Goal: Information Seeking & Learning: Learn about a topic

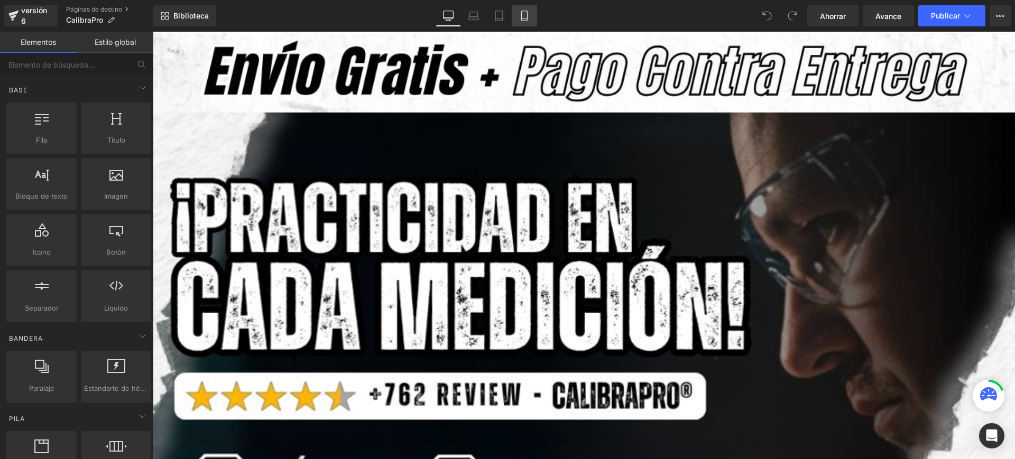
click at [527, 12] on icon at bounding box center [524, 16] width 11 height 11
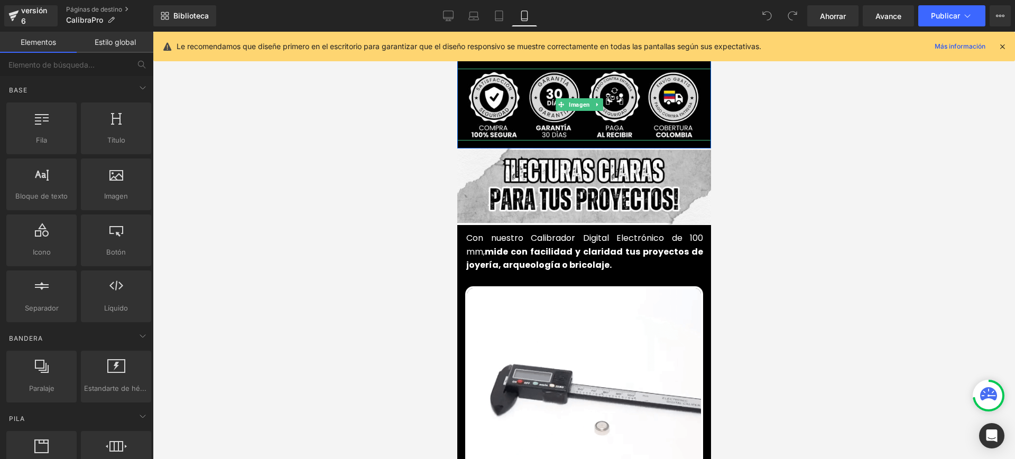
scroll to position [463, 0]
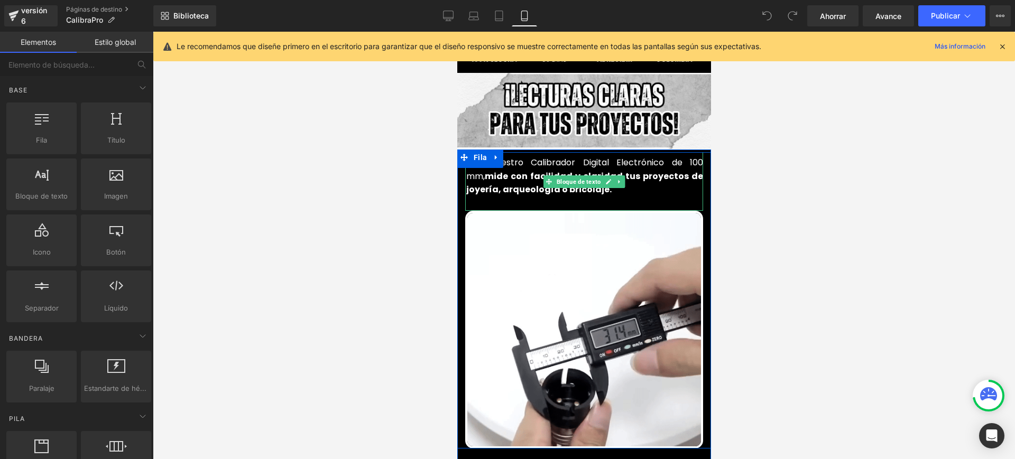
click at [644, 156] on font "Con nuestro Calibrador Digital Electrónico de 100 mm," at bounding box center [584, 169] width 237 height 26
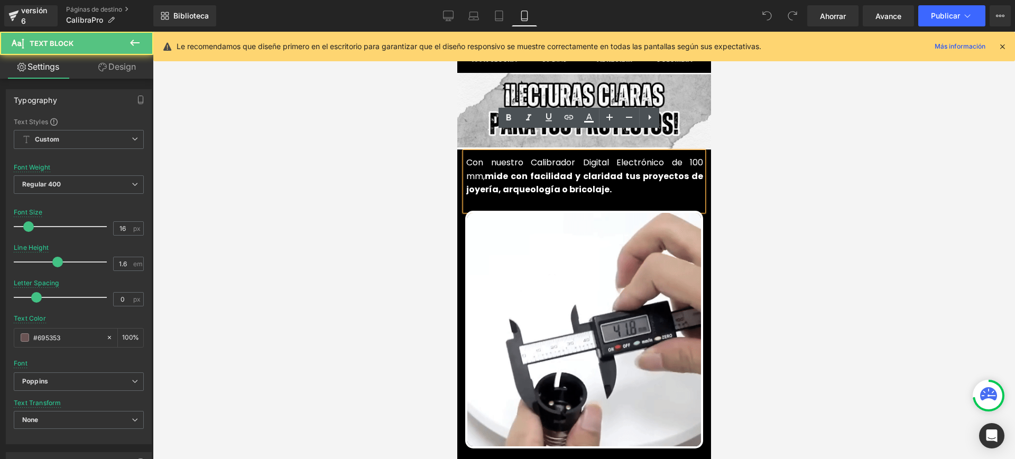
click at [645, 156] on font "Con nuestro Calibrador Digital Electrónico de 100 mm," at bounding box center [584, 169] width 237 height 26
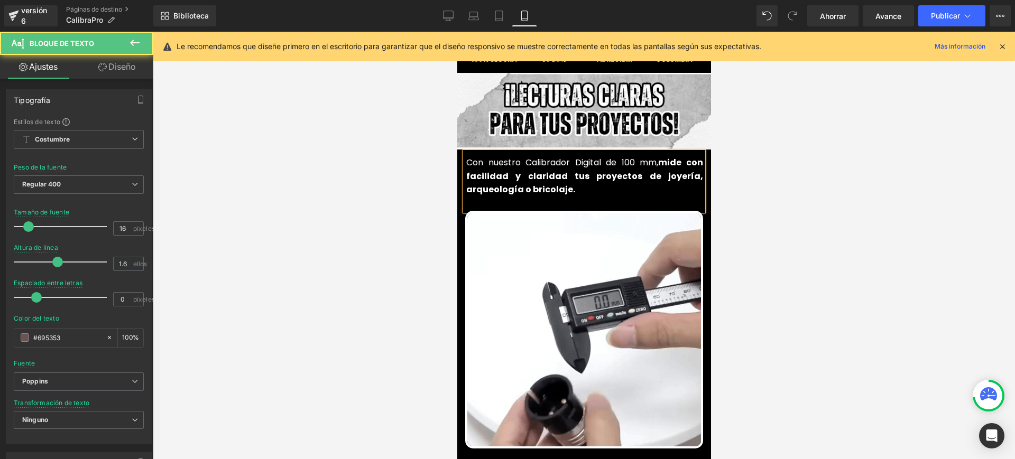
drag, startPoint x: 566, startPoint y: 143, endPoint x: 532, endPoint y: 143, distance: 33.8
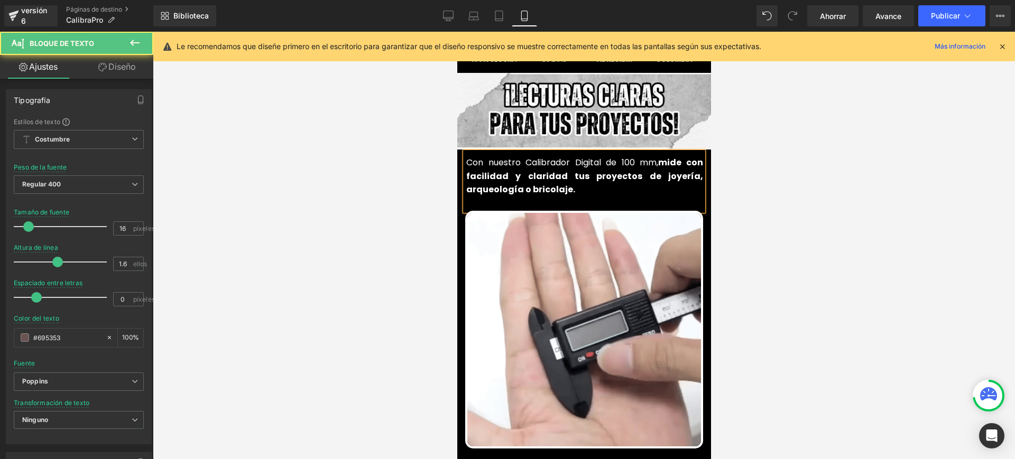
click at [532, 156] on font "Con nuestro Calibrador Digital de 100 mm," at bounding box center [562, 162] width 192 height 12
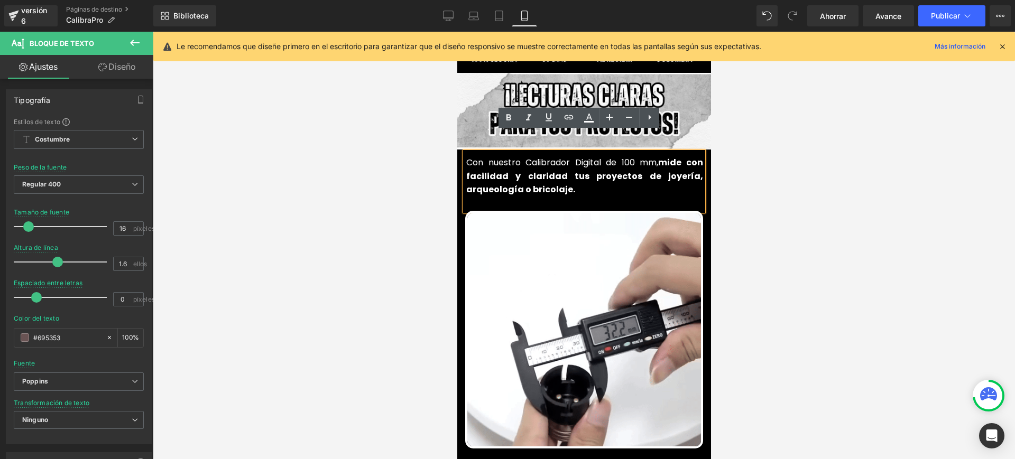
click at [562, 156] on font "Con nuestro Calibrador Digital de 100 mm," at bounding box center [562, 162] width 192 height 12
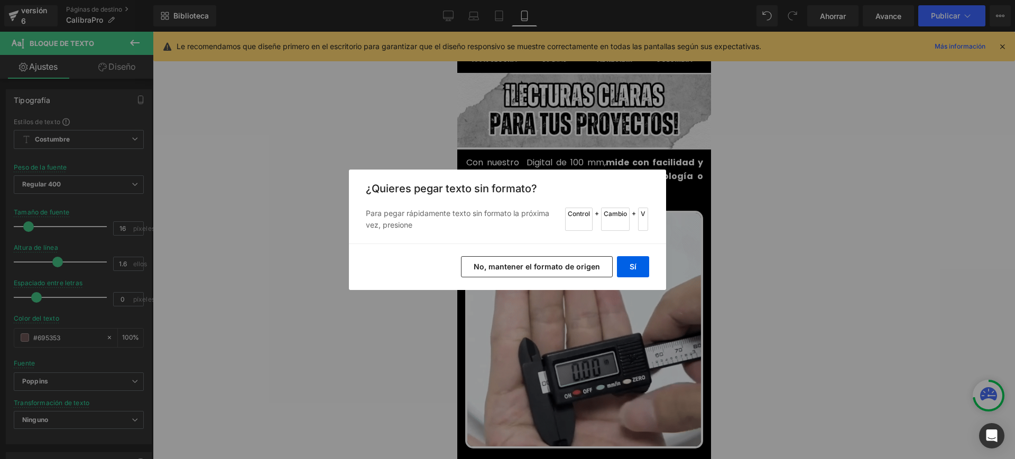
click at [562, 266] on font "No, mantener el formato de origen" at bounding box center [537, 266] width 126 height 9
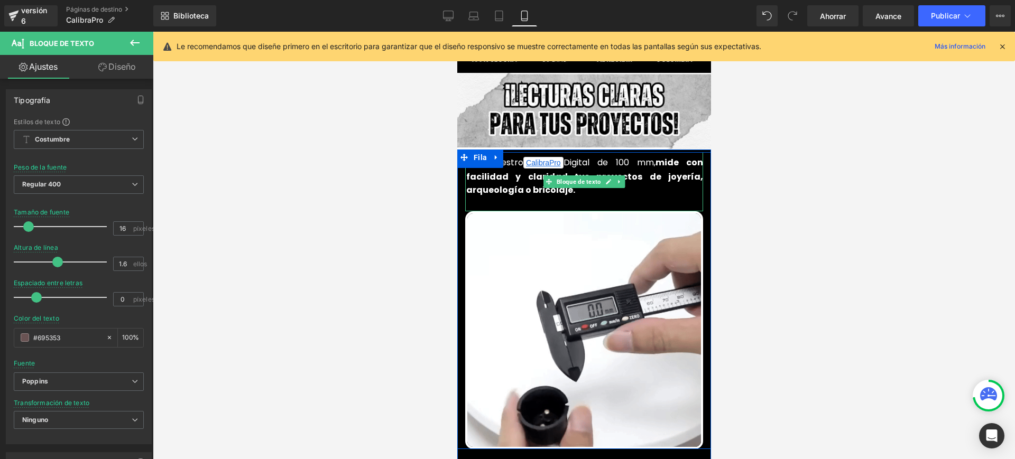
click at [563, 156] on font "Digital de 100 mm," at bounding box center [609, 162] width 92 height 12
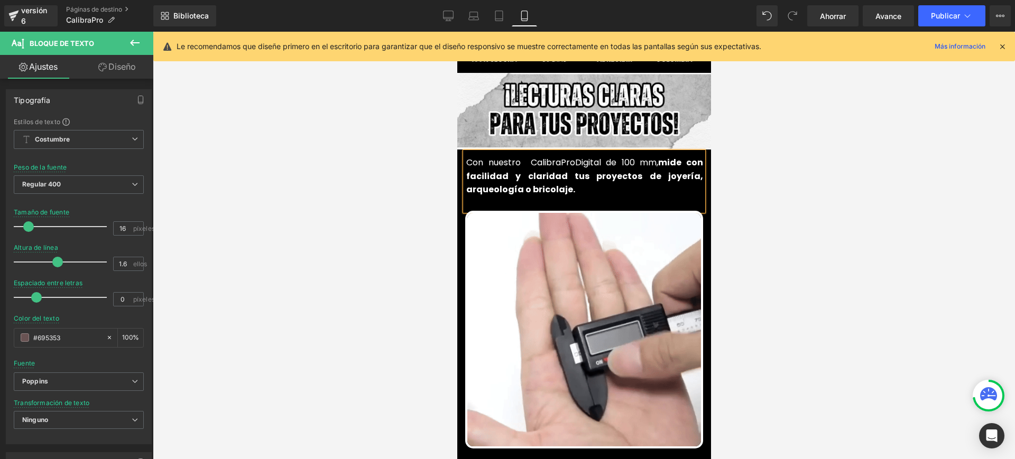
click at [867, 235] on div at bounding box center [584, 246] width 862 height 428
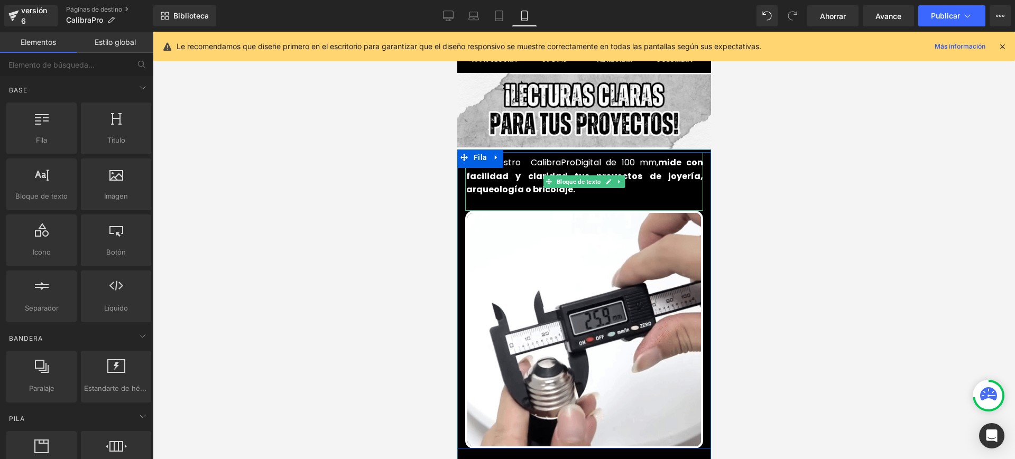
click at [575, 156] on font "Digital de 100 mm," at bounding box center [617, 162] width 84 height 12
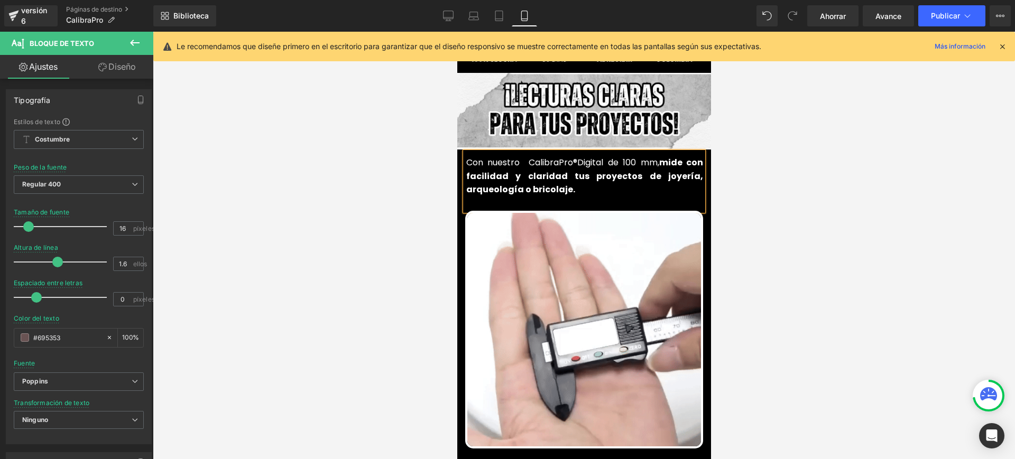
click at [602, 156] on font "Digital de 100 mm," at bounding box center [617, 162] width 81 height 12
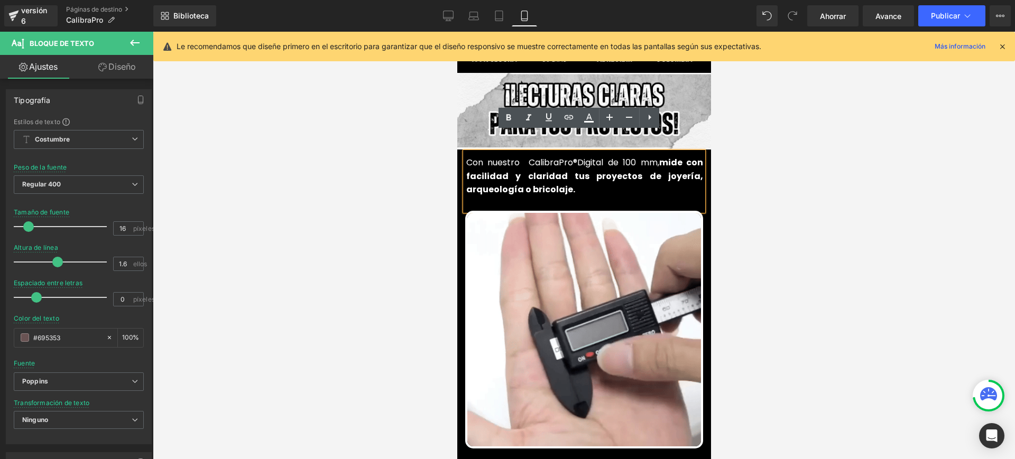
click at [520, 156] on font "Con nuestro CalibraPro®" at bounding box center [521, 162] width 111 height 12
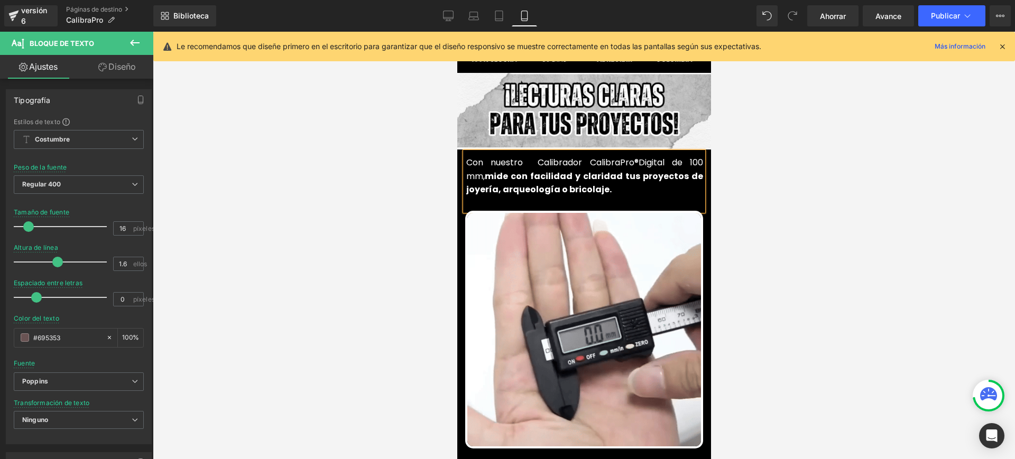
click at [646, 156] on font "Digital de 100 mm," at bounding box center [584, 169] width 237 height 26
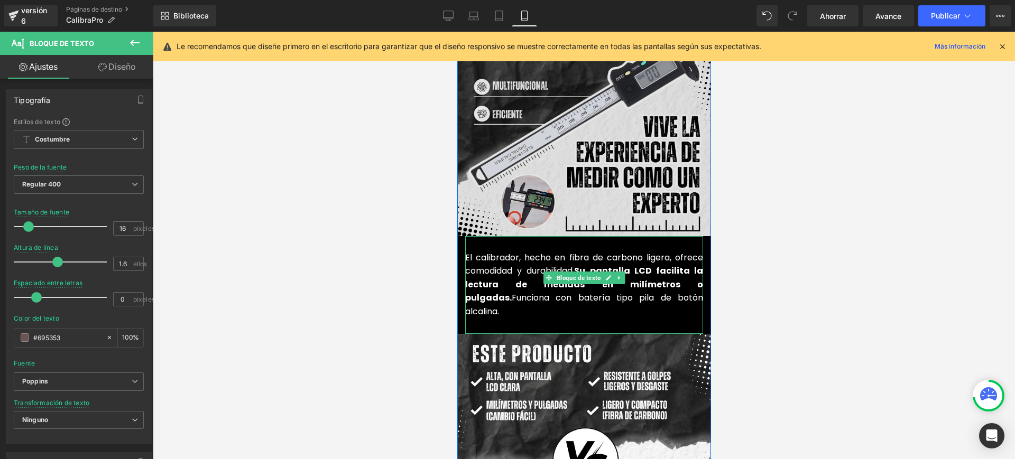
scroll to position [1189, 0]
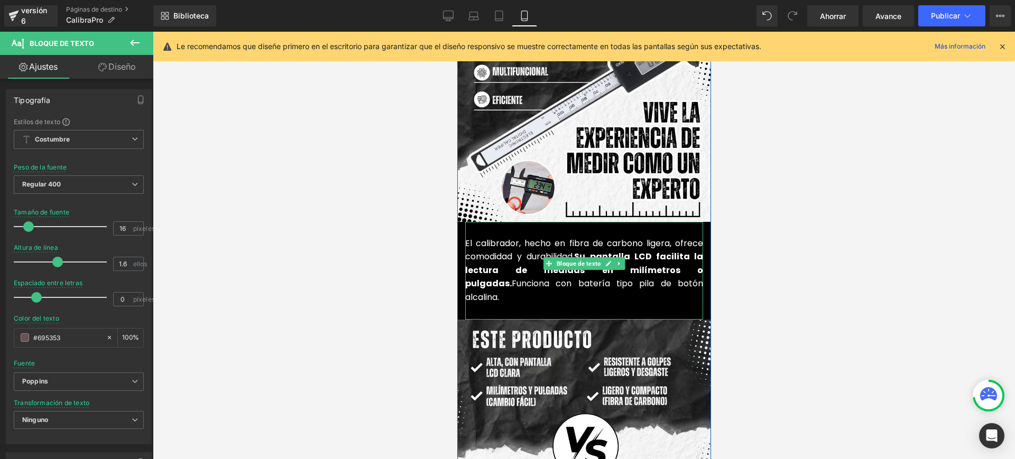
click at [509, 237] on font "El calibrador, hecho en fibra de carbono ligera, ofrece comodidad y durabilidad." at bounding box center [584, 250] width 238 height 26
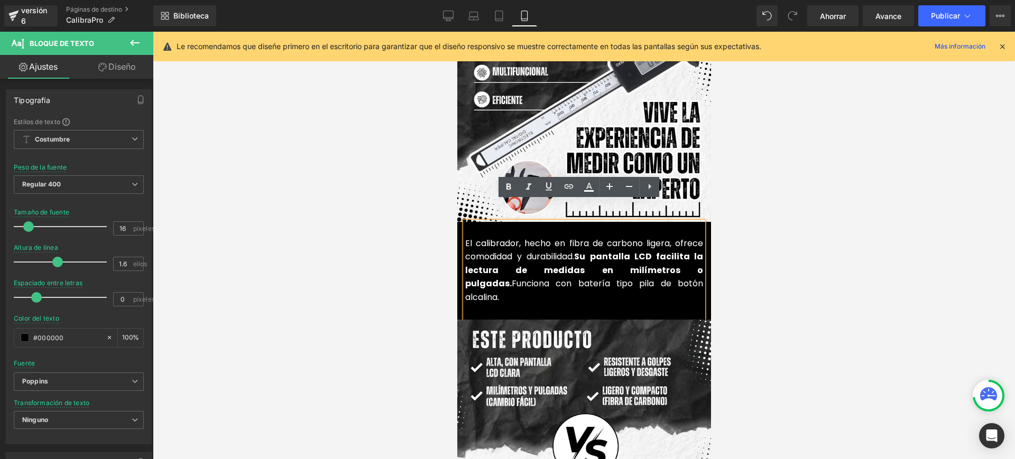
click at [467, 237] on font "El calibrador, hecho en fibra de carbono ligera, ofrece comodidad y durabilidad." at bounding box center [584, 250] width 238 height 26
drag, startPoint x: 670, startPoint y: 263, endPoint x: 465, endPoint y: 266, distance: 205.1
click at [465, 266] on p "Este calibrador, hecho en fibra de carbono ligera, ofrece comodidad y durabilid…" at bounding box center [584, 271] width 238 height 68
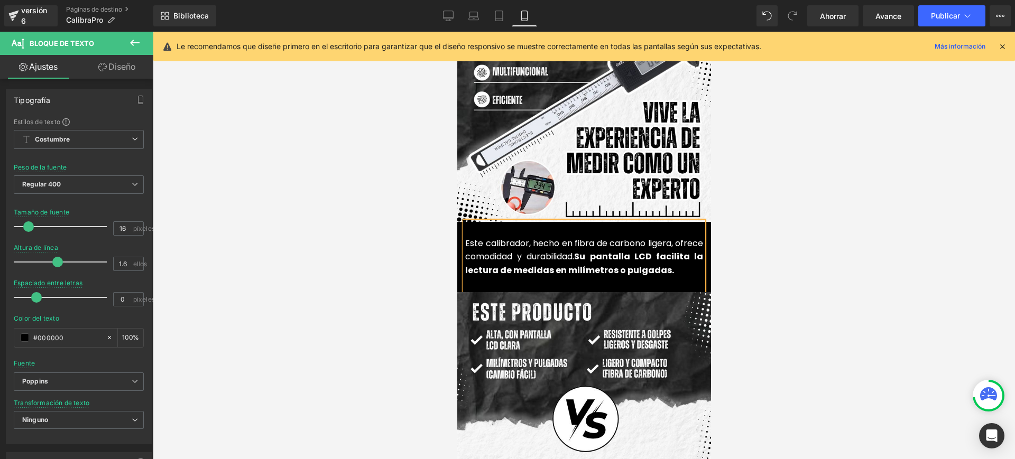
click at [473, 265] on div "Este calibrador, hecho en fibra de carbono ligera, ofrece comodidad y durabilid…" at bounding box center [584, 257] width 238 height 71
click at [675, 251] on p "Este calibrador, hecho en fibra de carbono ligera, ofrece comodidad y durabilid…" at bounding box center [584, 257] width 238 height 41
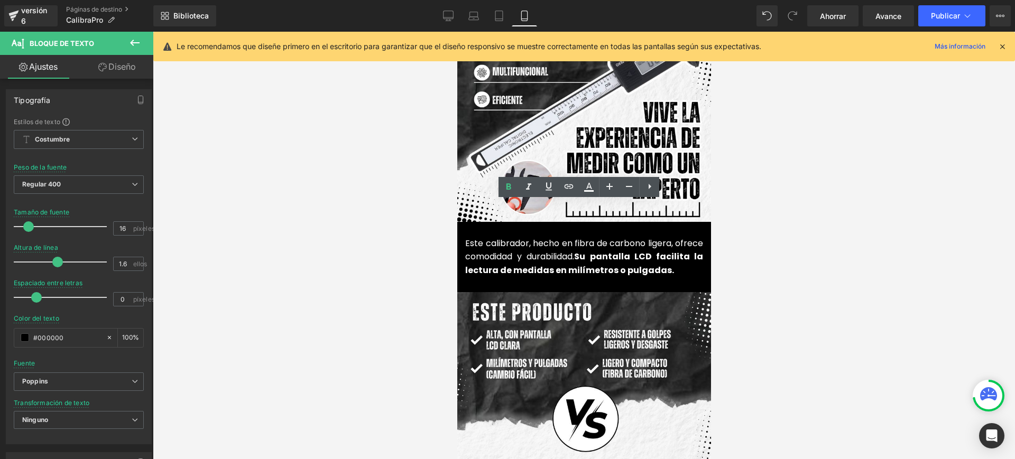
click at [793, 230] on div at bounding box center [584, 246] width 862 height 428
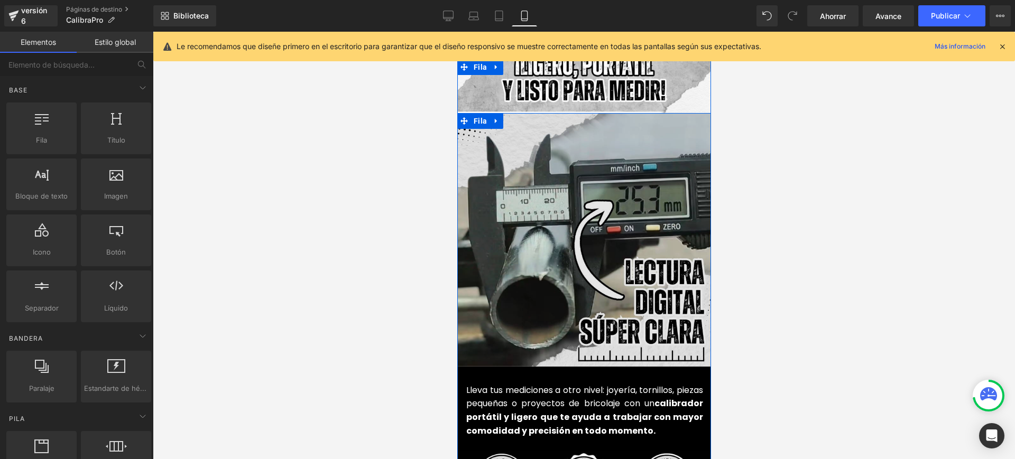
scroll to position [2379, 0]
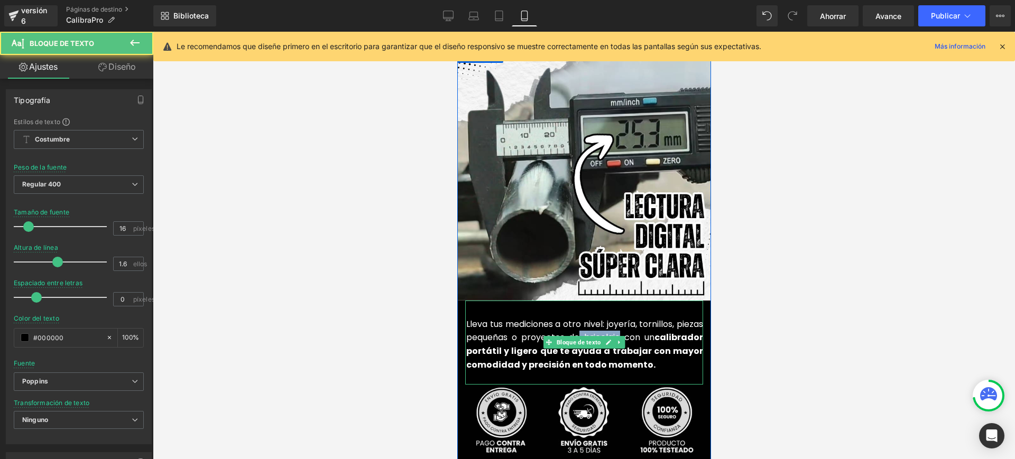
drag, startPoint x: 659, startPoint y: 318, endPoint x: 617, endPoint y: 315, distance: 41.4
click at [617, 318] on font "Lleva tus mediciones a otro nivel: joyería, tornillos, piezas pequeñas o proyec…" at bounding box center [584, 331] width 237 height 26
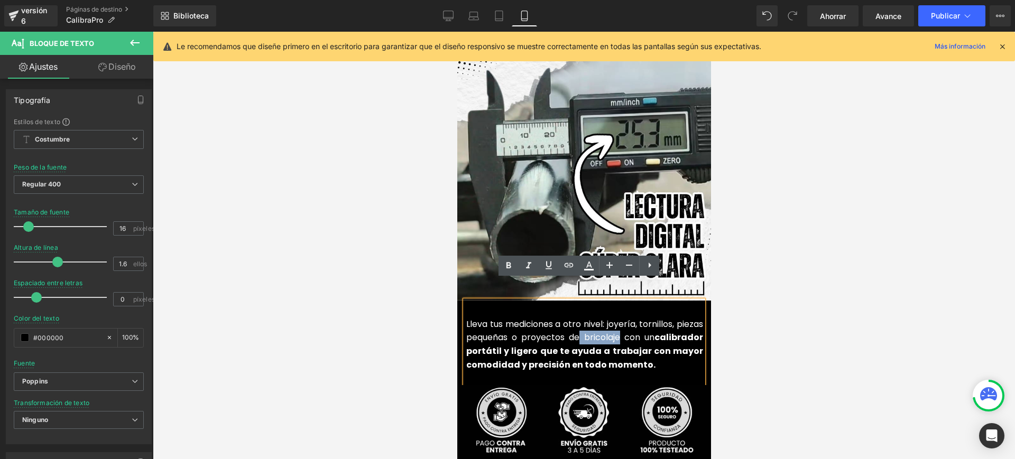
click at [664, 322] on font "Lleva tus mediciones a otro nivel: joyería, tornillos, piezas pequeñas o proyec…" at bounding box center [584, 331] width 237 height 26
click at [658, 319] on font "Lleva tus mediciones a otro nivel: joyería, tornillos, piezas pequeñas o proyec…" at bounding box center [584, 331] width 237 height 26
click at [697, 318] on font "Lleva tus mediciones a otro nivel: joyería, tornillos, piezas pequeñas o proyec…" at bounding box center [584, 331] width 237 height 26
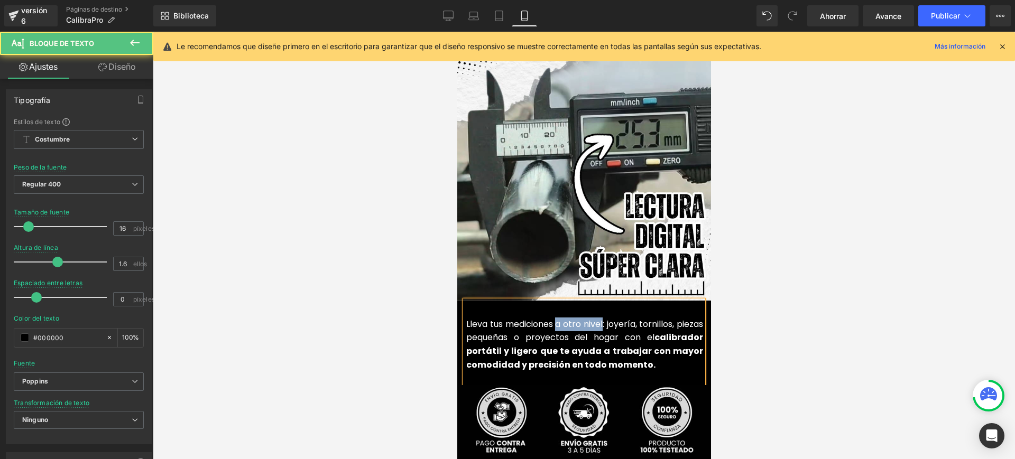
drag, startPoint x: 566, startPoint y: 306, endPoint x: 618, endPoint y: 302, distance: 52.5
click at [618, 318] on font "Lleva tus mediciones a otro nivel: joyería, tornillos, piezas pequeñas o proyec…" at bounding box center [584, 331] width 237 height 26
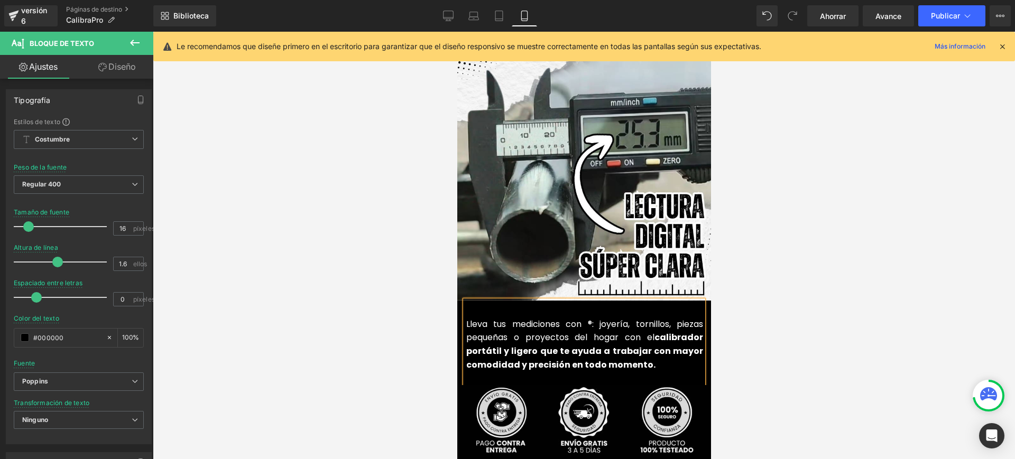
click at [582, 318] on p "Lleva tus mediciones con ®: joyería, tornillos, piezas pequeñas o proyectos del…" at bounding box center [584, 345] width 237 height 54
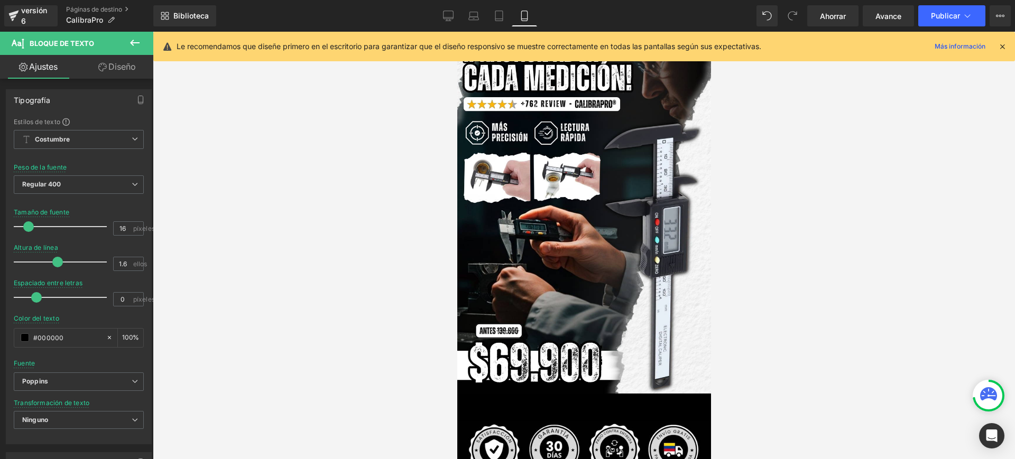
scroll to position [330, 0]
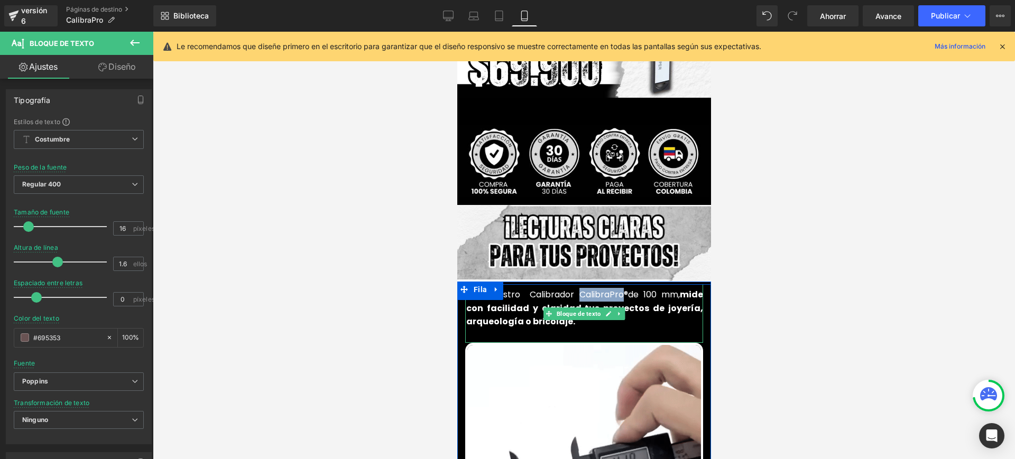
drag, startPoint x: 612, startPoint y: 275, endPoint x: 568, endPoint y: 278, distance: 44.0
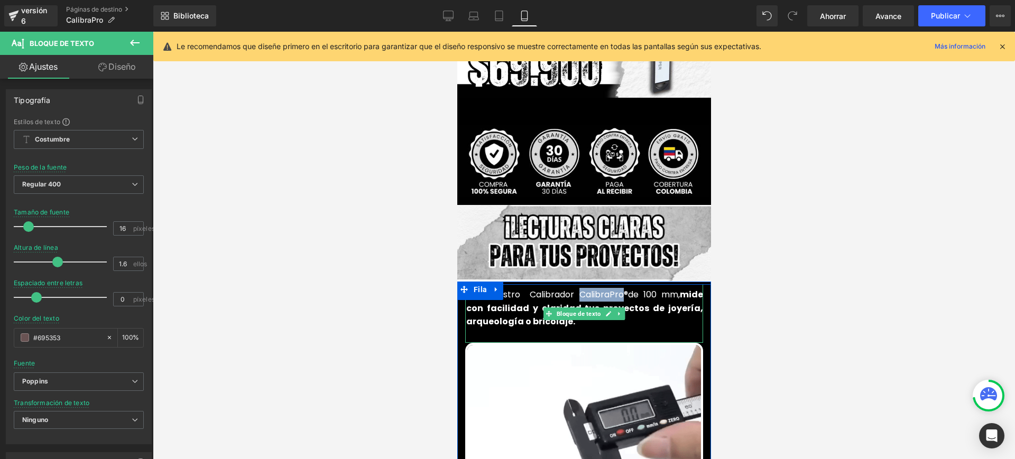
click at [568, 289] on font "Con nuestro Calibrador CalibraPro®" at bounding box center [547, 295] width 162 height 12
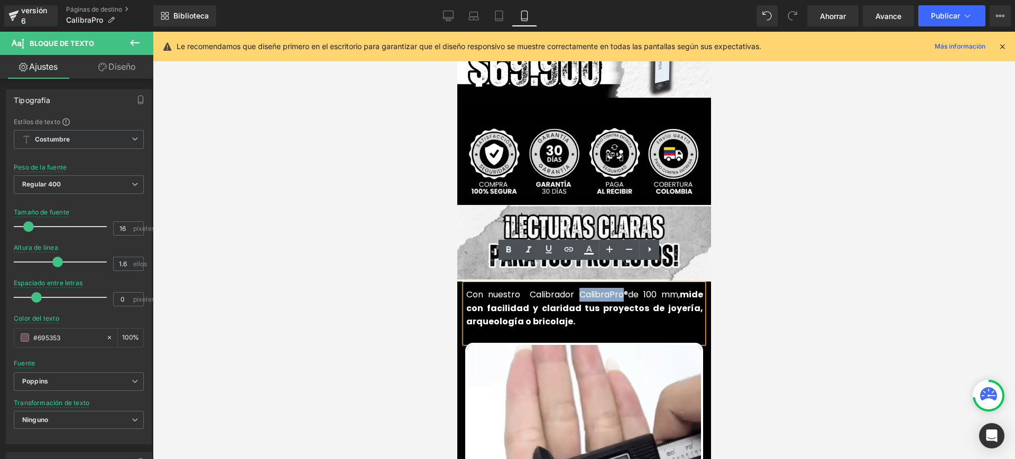
copy font "CalibraPro"
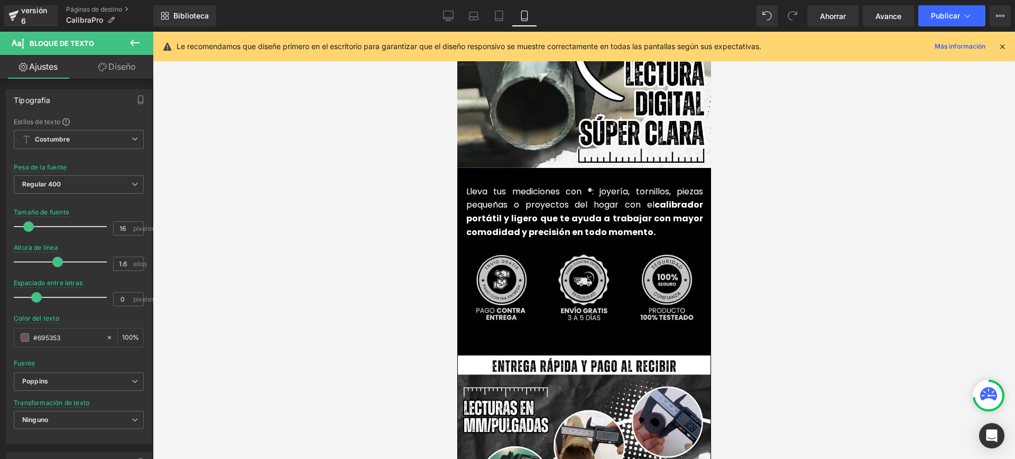
scroll to position [2511, 0]
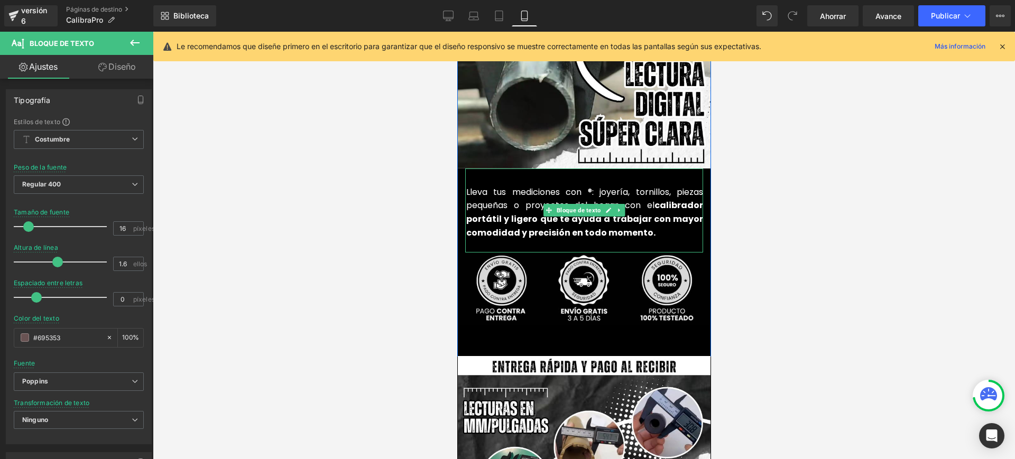
click at [582, 186] on font "Lleva tus mediciones con ®: joyería, tornillos, piezas pequeñas o proyectos del…" at bounding box center [584, 199] width 237 height 26
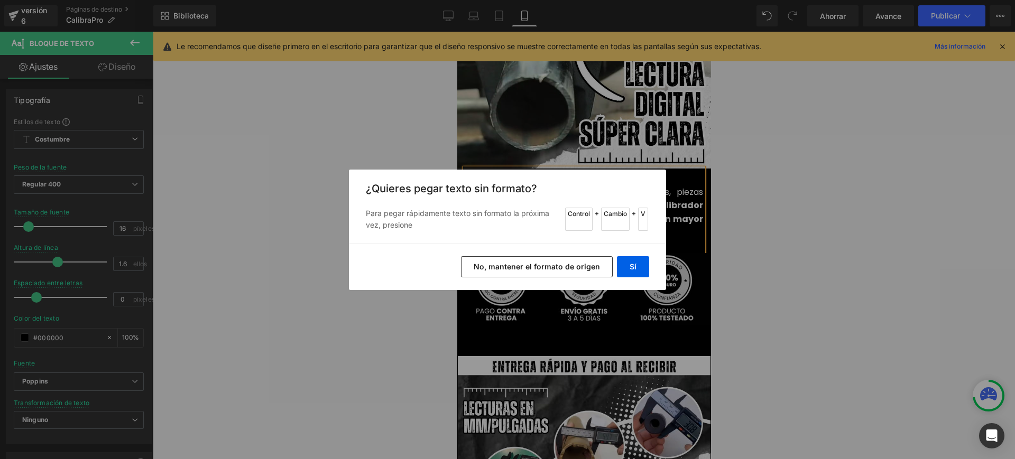
drag, startPoint x: 588, startPoint y: 264, endPoint x: 143, endPoint y: 211, distance: 448.3
click at [588, 264] on font "No, mantener el formato de origen" at bounding box center [537, 266] width 126 height 9
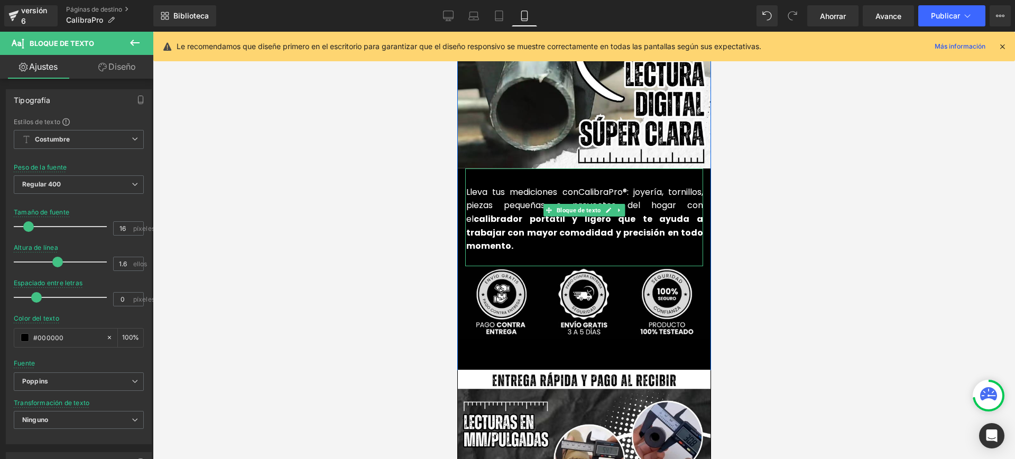
drag, startPoint x: 620, startPoint y: 171, endPoint x: 630, endPoint y: 192, distance: 23.2
click at [621, 186] on font "®: joyería, tornillos, piezas pequeñas o proyectos del hogar con el" at bounding box center [584, 205] width 237 height 39
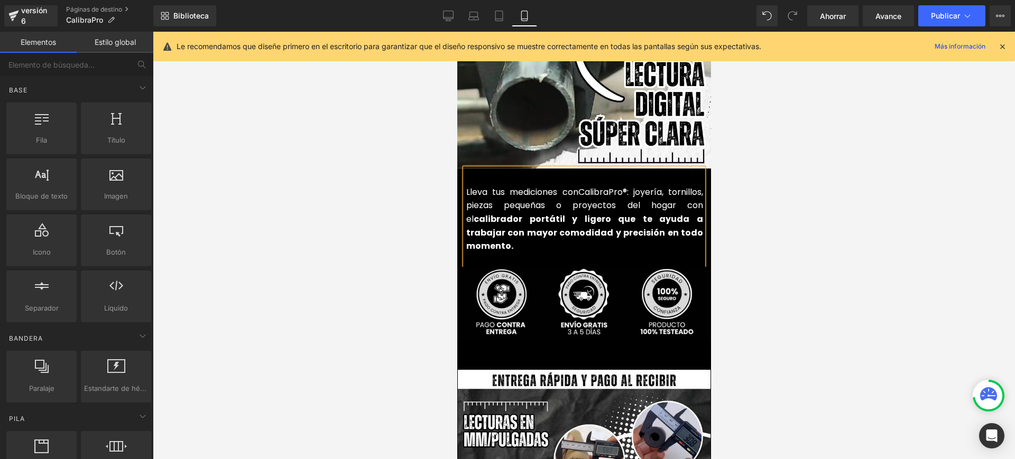
click at [755, 170] on div at bounding box center [584, 246] width 862 height 428
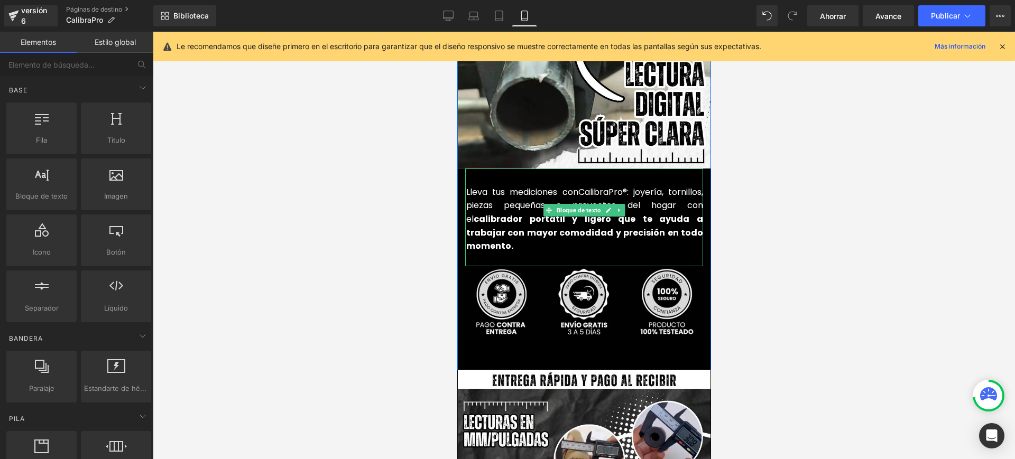
click at [627, 186] on font "®: joyería, tornillos, piezas pequeñas o proyectos del hogar con el" at bounding box center [584, 205] width 237 height 39
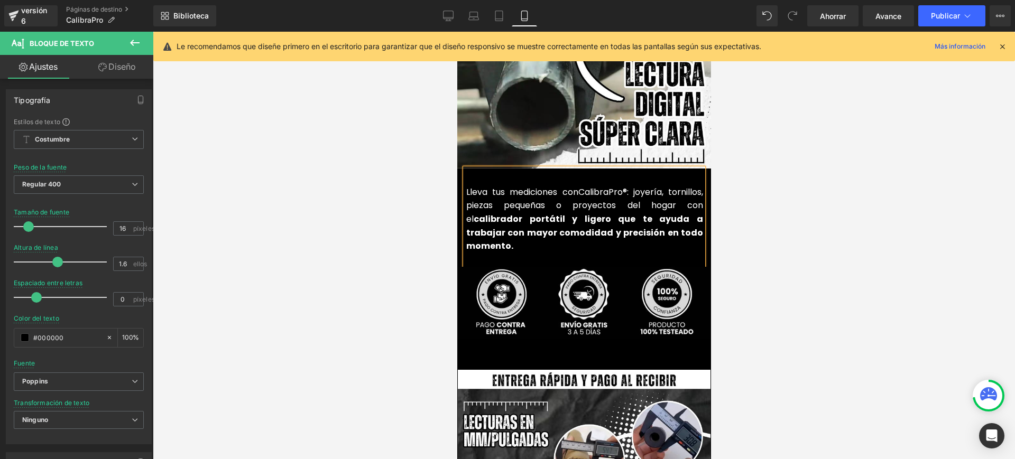
click at [884, 176] on div at bounding box center [584, 246] width 862 height 428
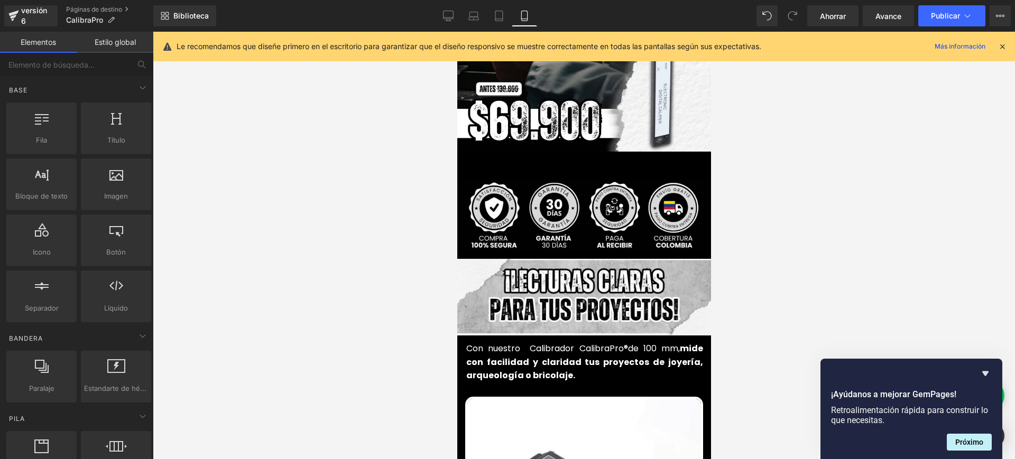
scroll to position [396, 0]
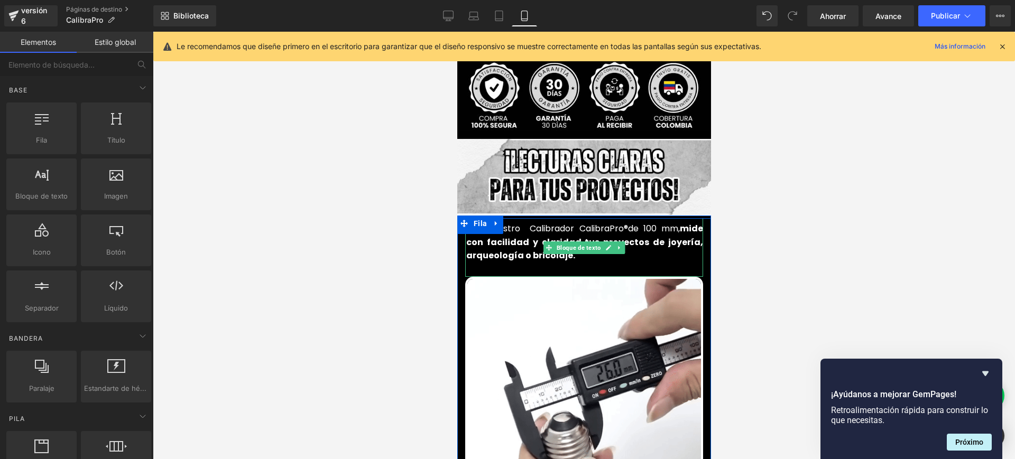
click at [563, 223] on font "Con nuestro Calibrador CalibraPro®" at bounding box center [547, 229] width 162 height 12
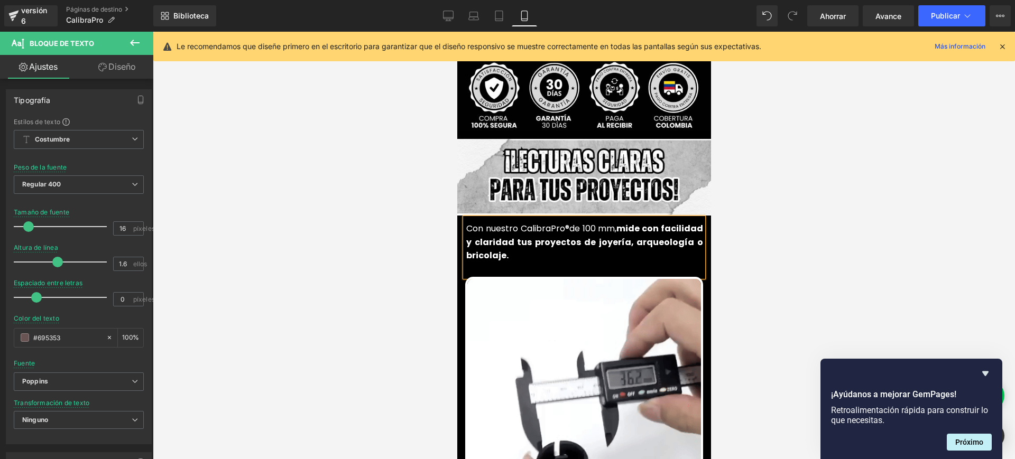
click at [577, 234] on p "Con nuestro CalibraPro® de 100 mm, mide con facilidad y claridad tus proyectos …" at bounding box center [584, 242] width 237 height 41
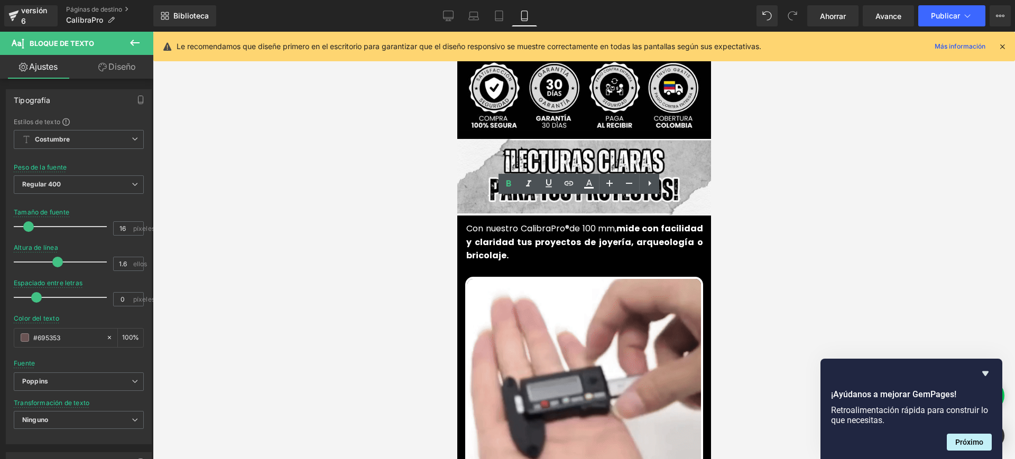
click at [380, 249] on div at bounding box center [584, 246] width 862 height 428
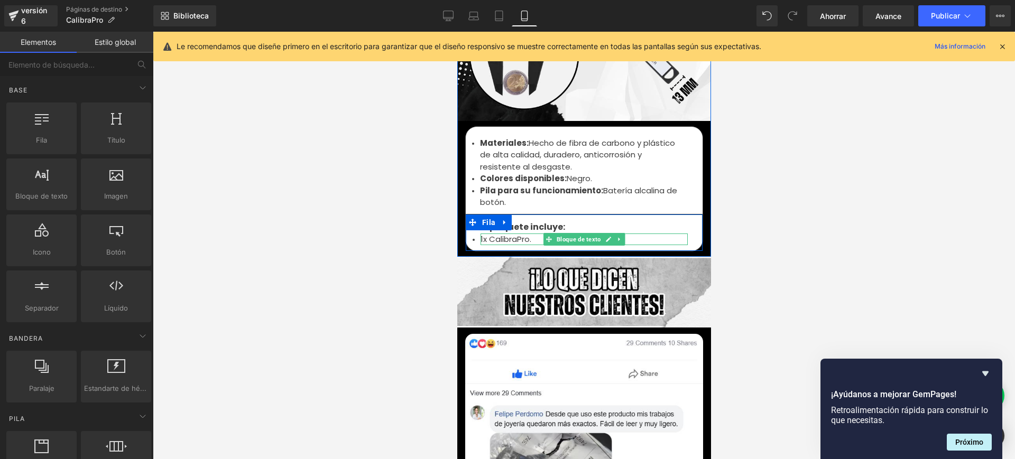
scroll to position [3568, 0]
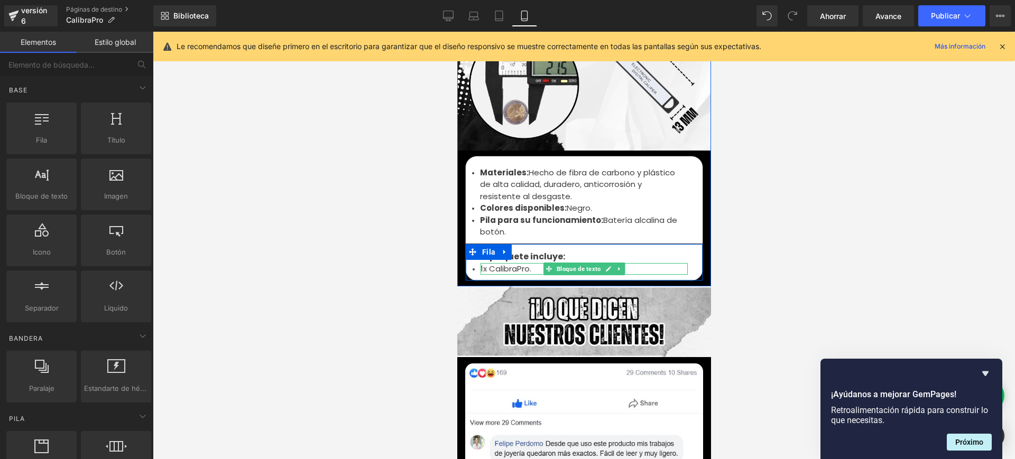
click at [480, 263] on font "1x CalibraPro." at bounding box center [505, 268] width 51 height 11
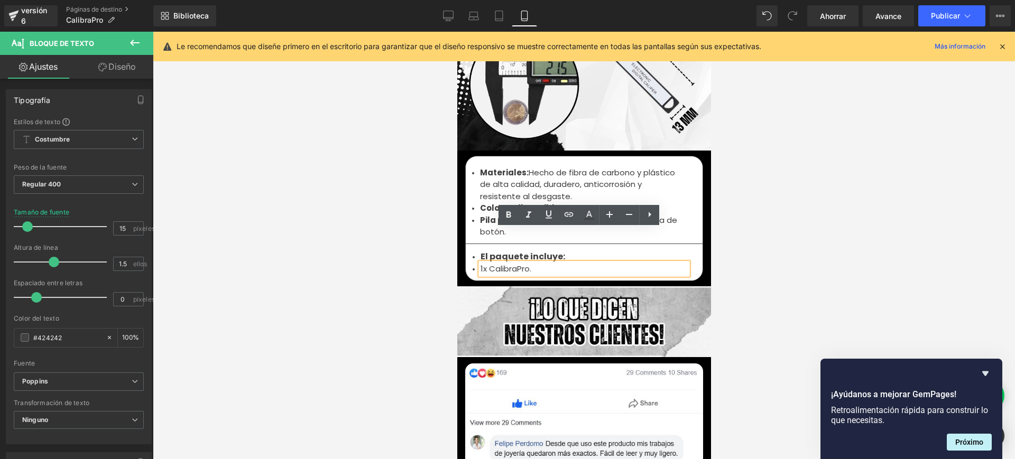
click at [480, 263] on font "1x CalibraPro." at bounding box center [505, 268] width 51 height 11
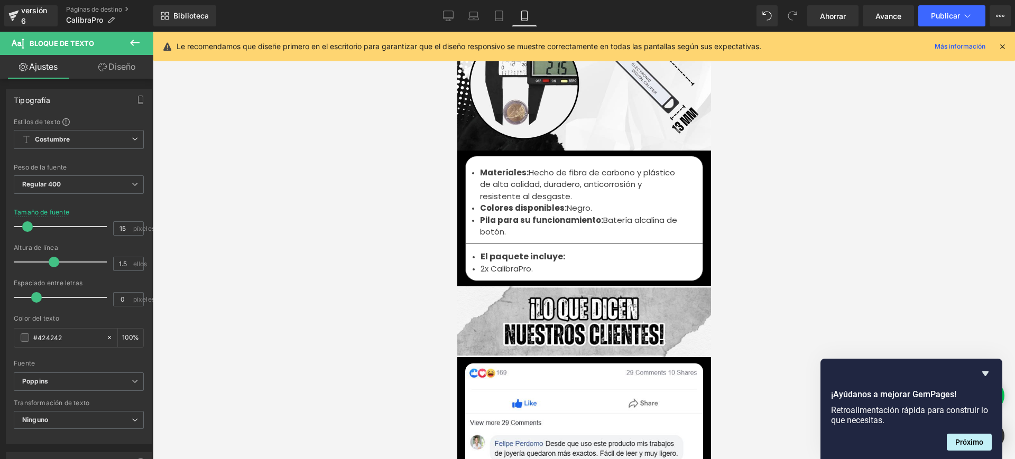
click at [836, 239] on div at bounding box center [584, 246] width 862 height 428
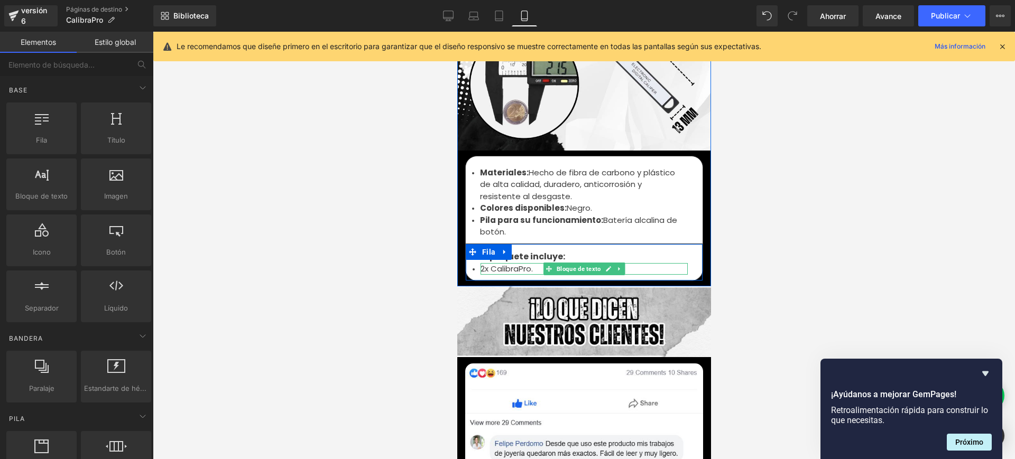
click at [528, 263] on font "2x CalibraPro." at bounding box center [506, 268] width 52 height 11
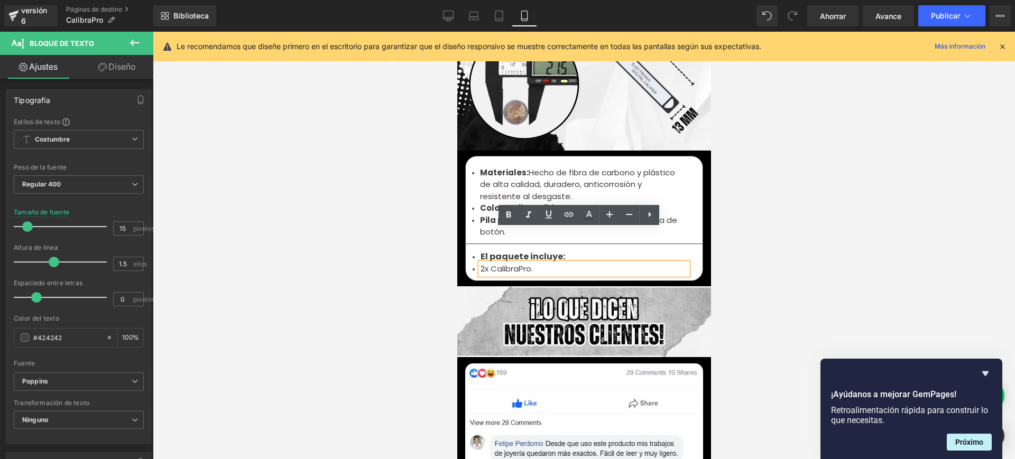
click at [740, 394] on div at bounding box center [584, 246] width 862 height 428
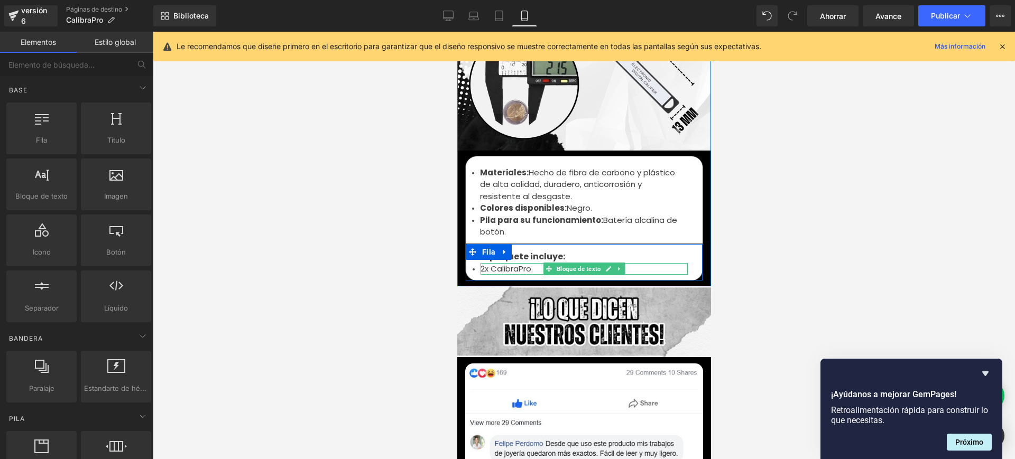
click at [529, 263] on li "2x CalibraPro." at bounding box center [583, 269] width 207 height 12
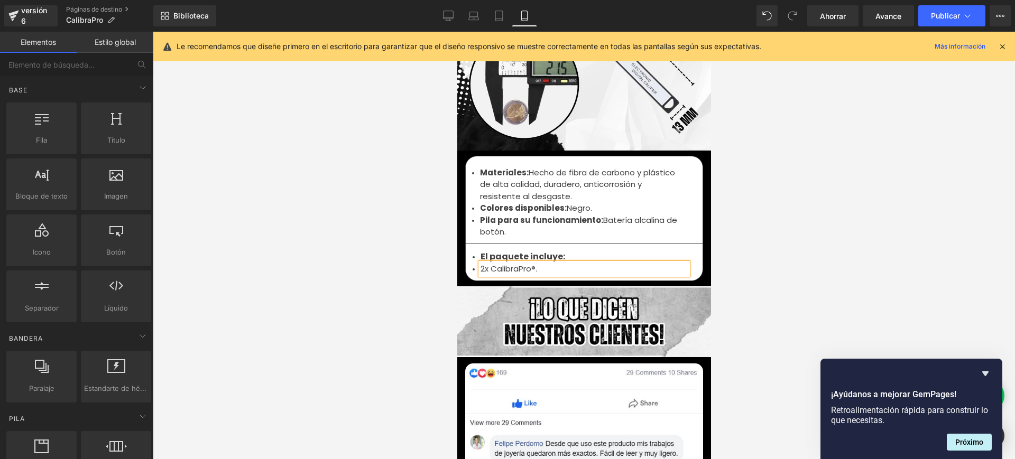
click at [778, 231] on div at bounding box center [584, 246] width 862 height 428
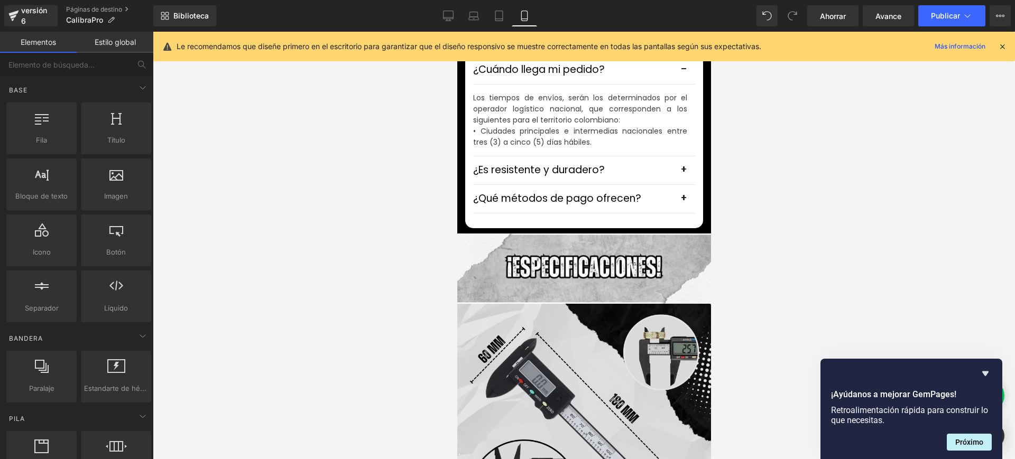
scroll to position [3304, 0]
